Goal: Task Accomplishment & Management: Use online tool/utility

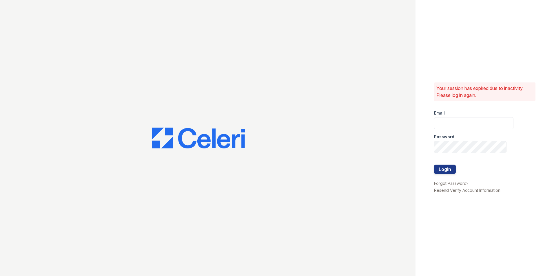
type input "sierrawalk.am@cafmanagement.com"
click at [445, 174] on div at bounding box center [473, 177] width 79 height 6
click at [445, 173] on button "Login" at bounding box center [445, 169] width 22 height 9
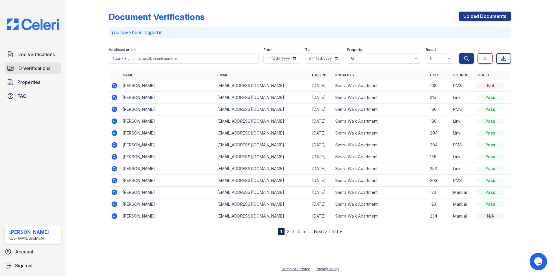
click at [25, 68] on span "ID Verifications" at bounding box center [33, 68] width 33 height 7
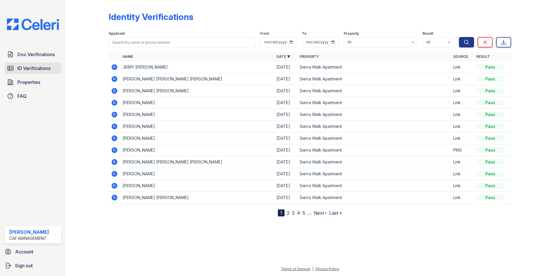
click at [32, 65] on span "ID Verifications" at bounding box center [33, 68] width 33 height 7
click at [114, 173] on icon at bounding box center [114, 174] width 7 height 7
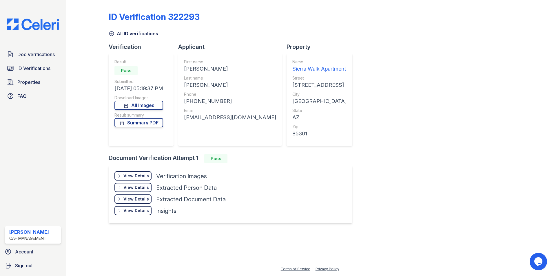
click at [124, 173] on div "View Details" at bounding box center [135, 176] width 25 height 6
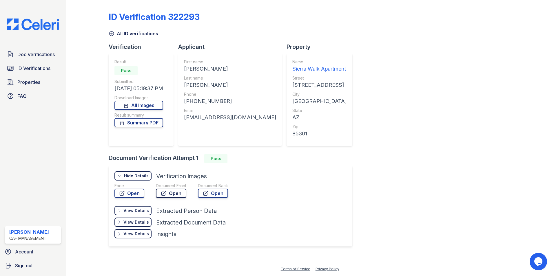
click at [166, 193] on icon at bounding box center [164, 194] width 6 height 6
click at [50, 50] on link "Doc Verifications" at bounding box center [33, 55] width 56 height 12
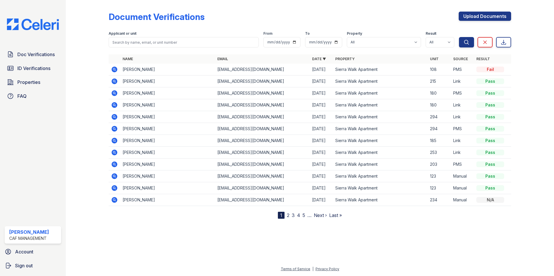
click at [288, 216] on link "2" at bounding box center [288, 216] width 3 height 6
click at [292, 214] on link "1" at bounding box center [291, 216] width 2 height 6
click at [22, 53] on span "Doc Verifications" at bounding box center [35, 54] width 37 height 7
click at [288, 217] on link "2" at bounding box center [288, 216] width 3 height 6
